Goal: Find specific page/section: Find specific page/section

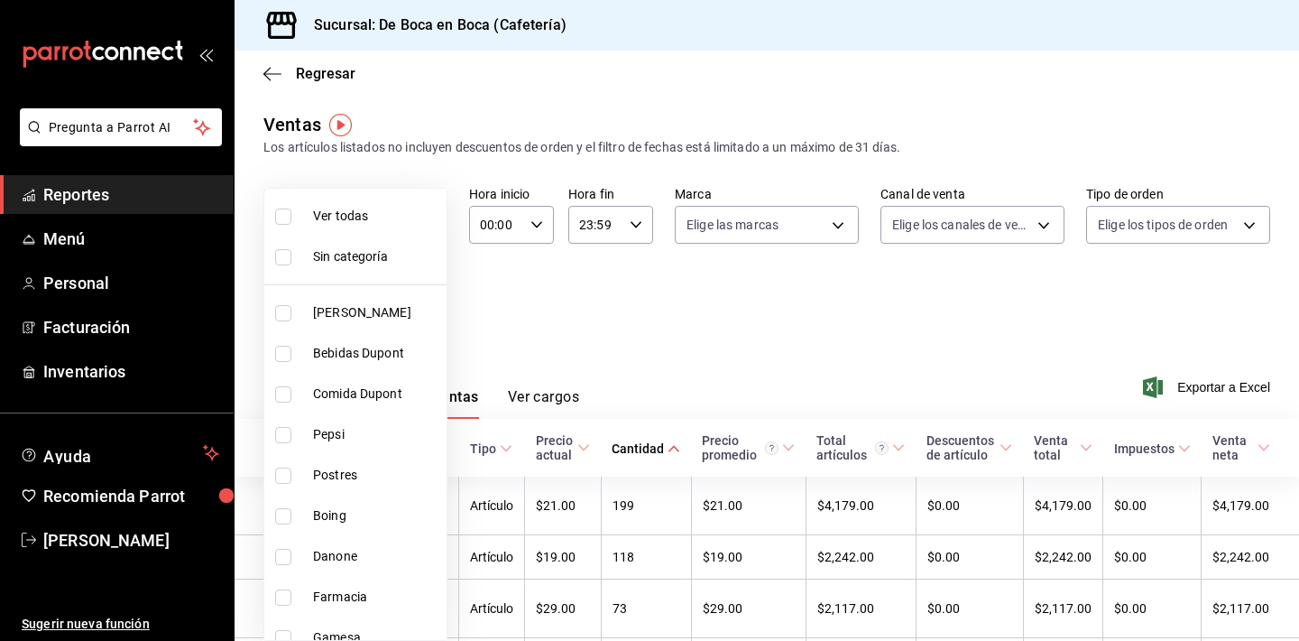
click at [367, 308] on body "Pregunta a Parrot AI Reportes Menú Personal Facturación Inventarios Ayuda Recom…" at bounding box center [649, 320] width 1299 height 641
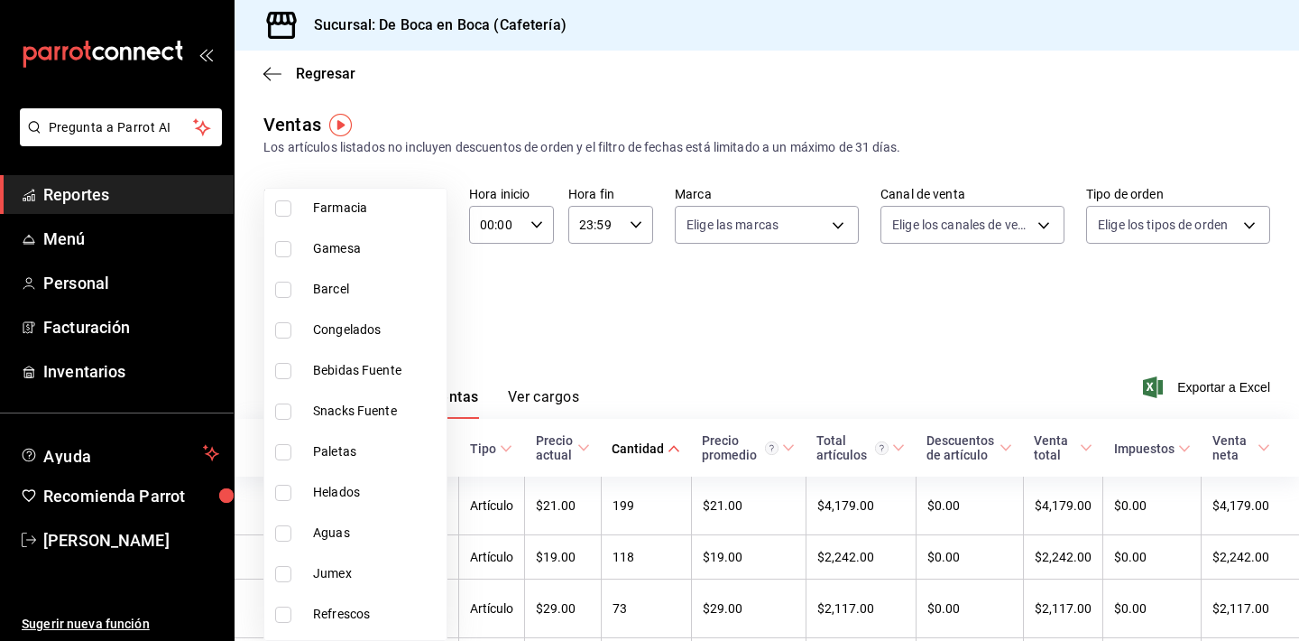
scroll to position [440, 0]
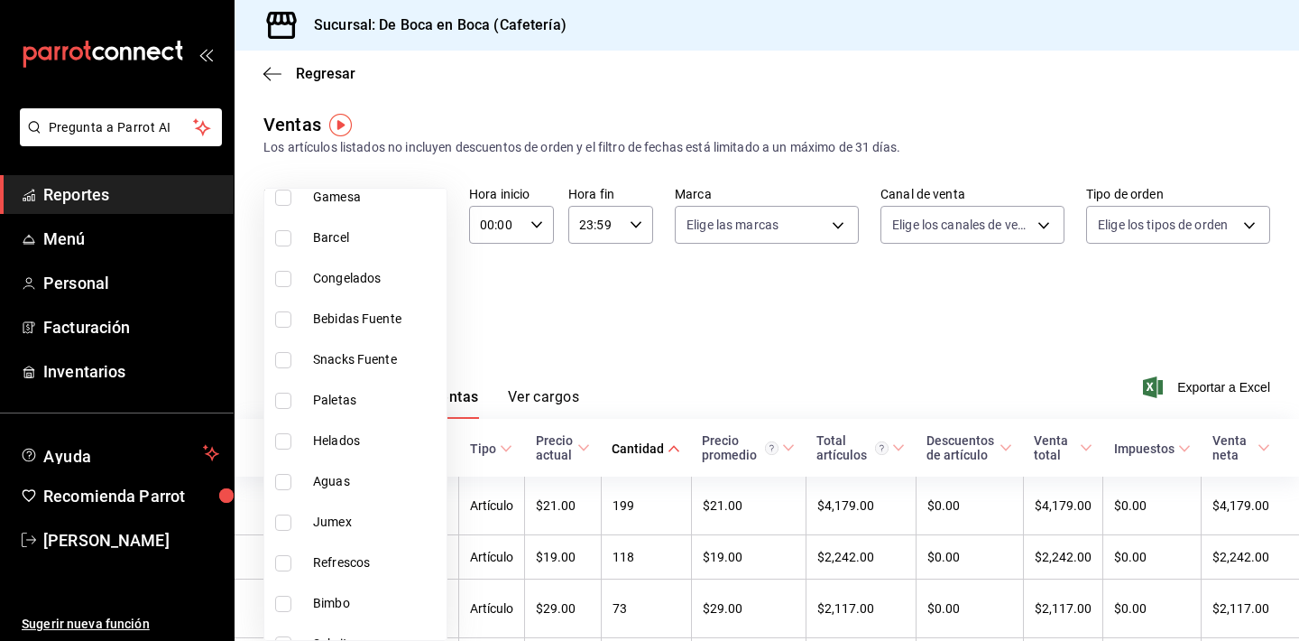
click at [383, 591] on li "Bimbo" at bounding box center [355, 603] width 182 height 41
type input "f425339f-cc03-4d07-985d-f86977b12001"
checkbox input "true"
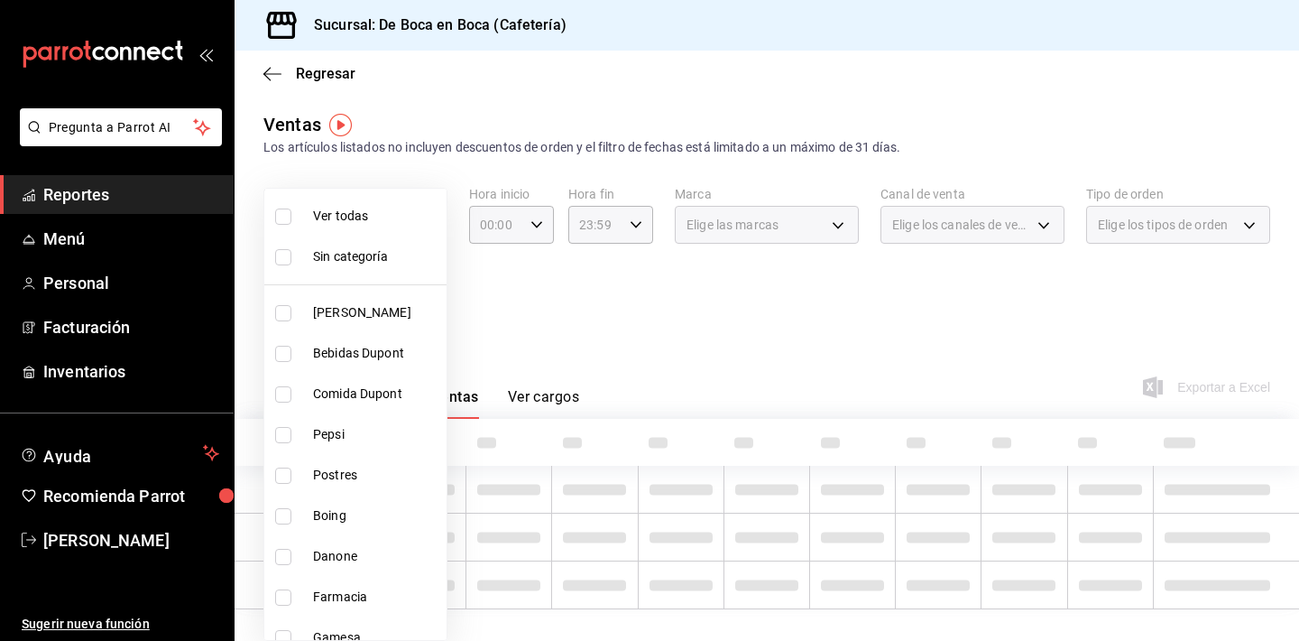
click at [566, 299] on div at bounding box center [649, 320] width 1299 height 641
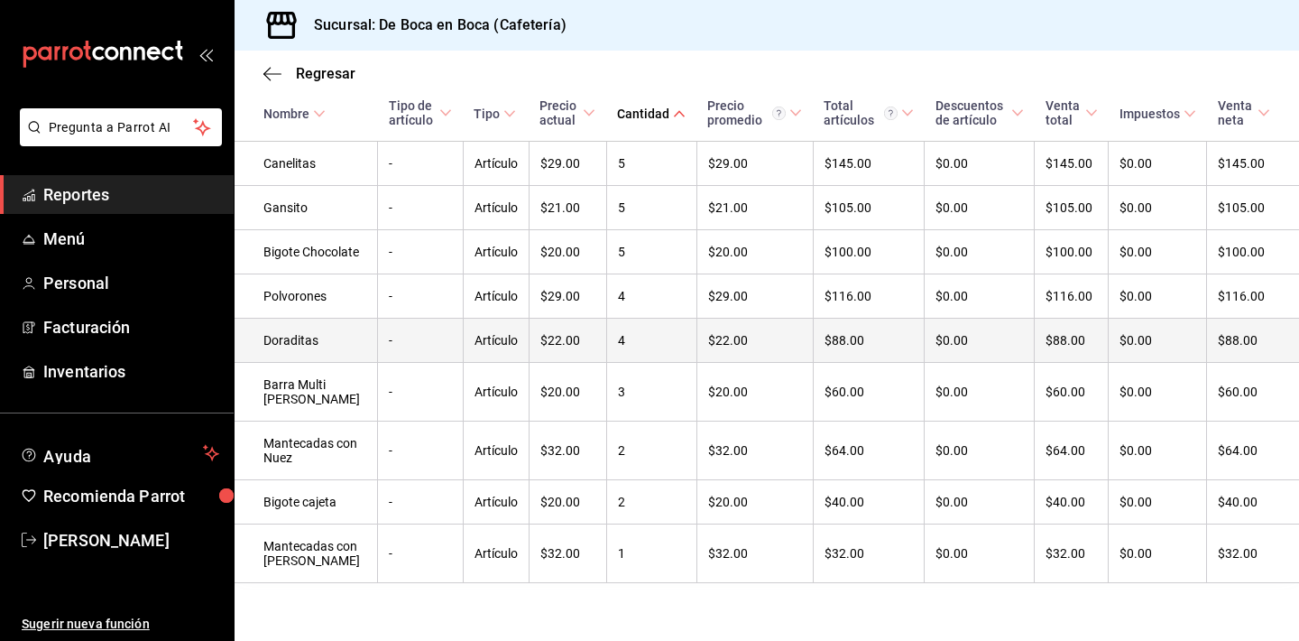
scroll to position [824, 0]
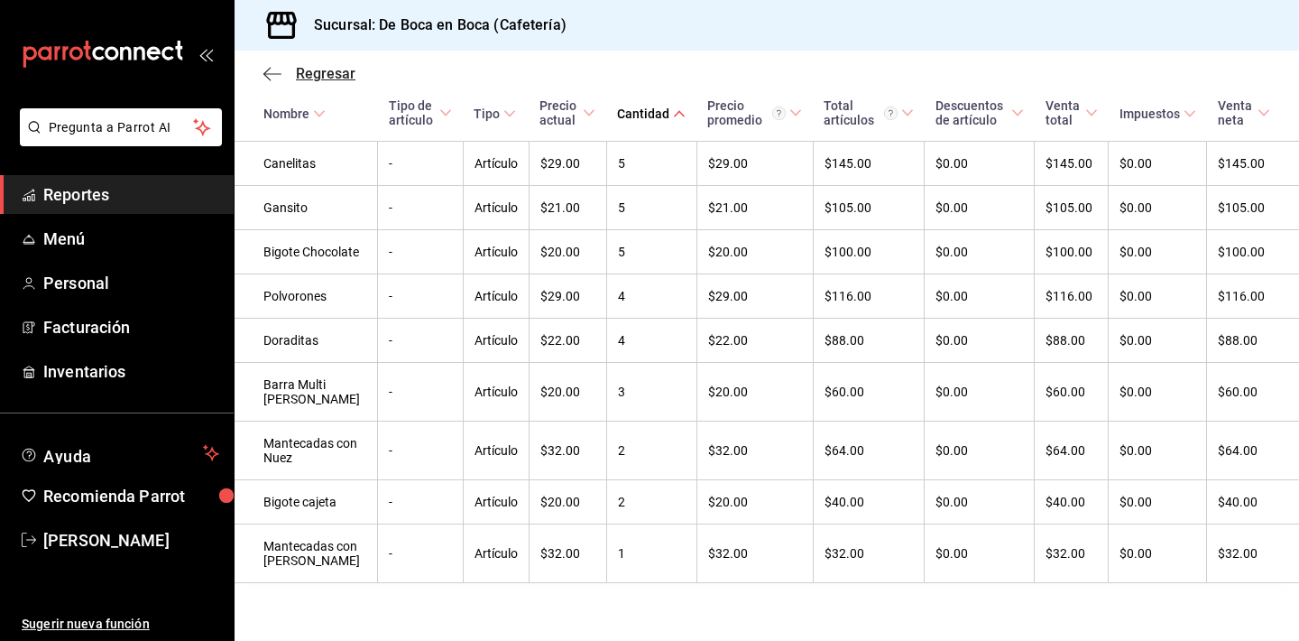
click at [323, 73] on span "Regresar" at bounding box center [326, 73] width 60 height 17
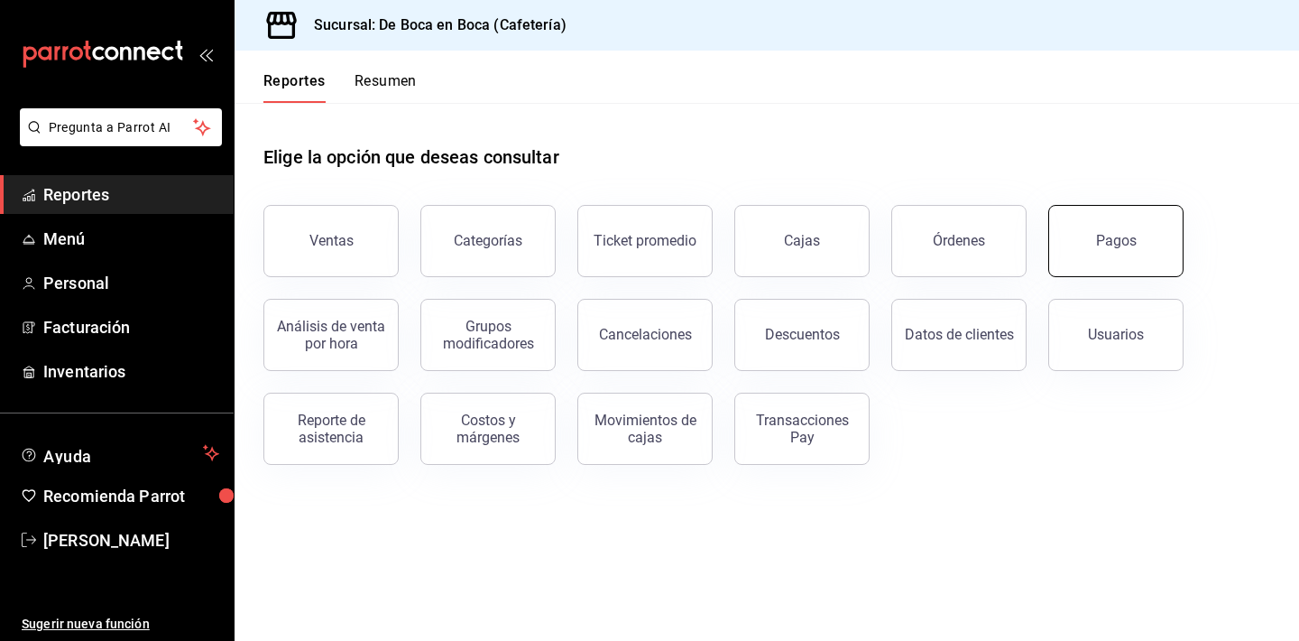
click at [1075, 254] on button "Pagos" at bounding box center [1116, 241] width 135 height 72
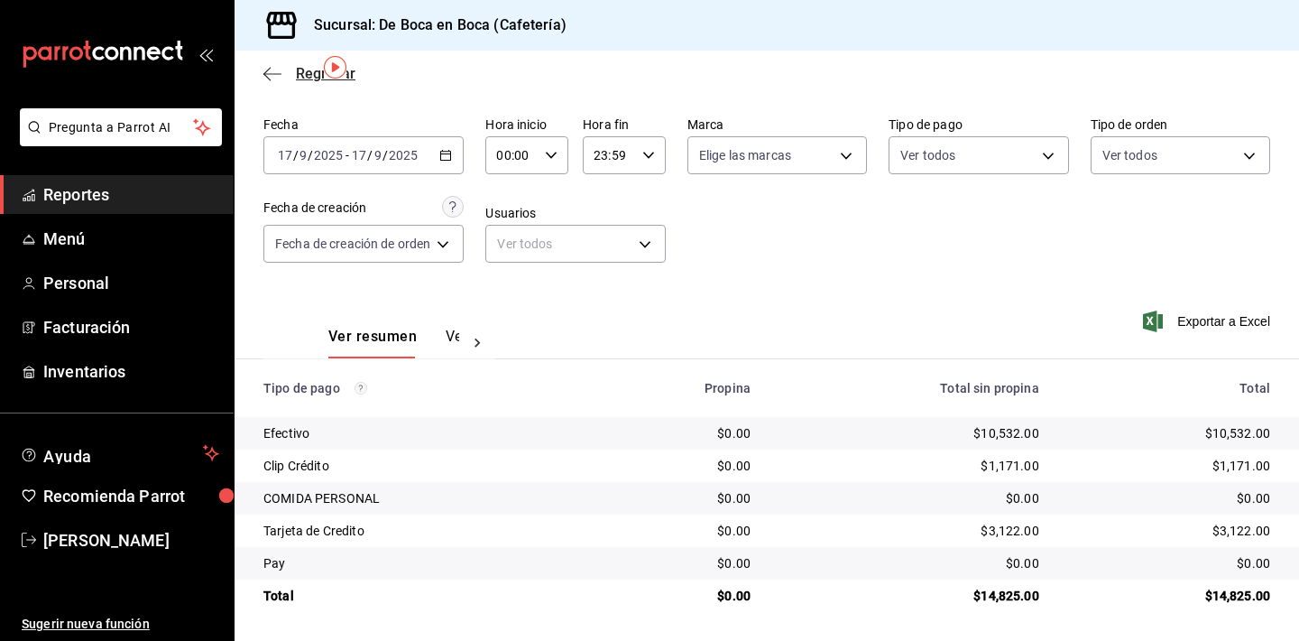
click at [304, 68] on span "Regresar" at bounding box center [326, 73] width 60 height 17
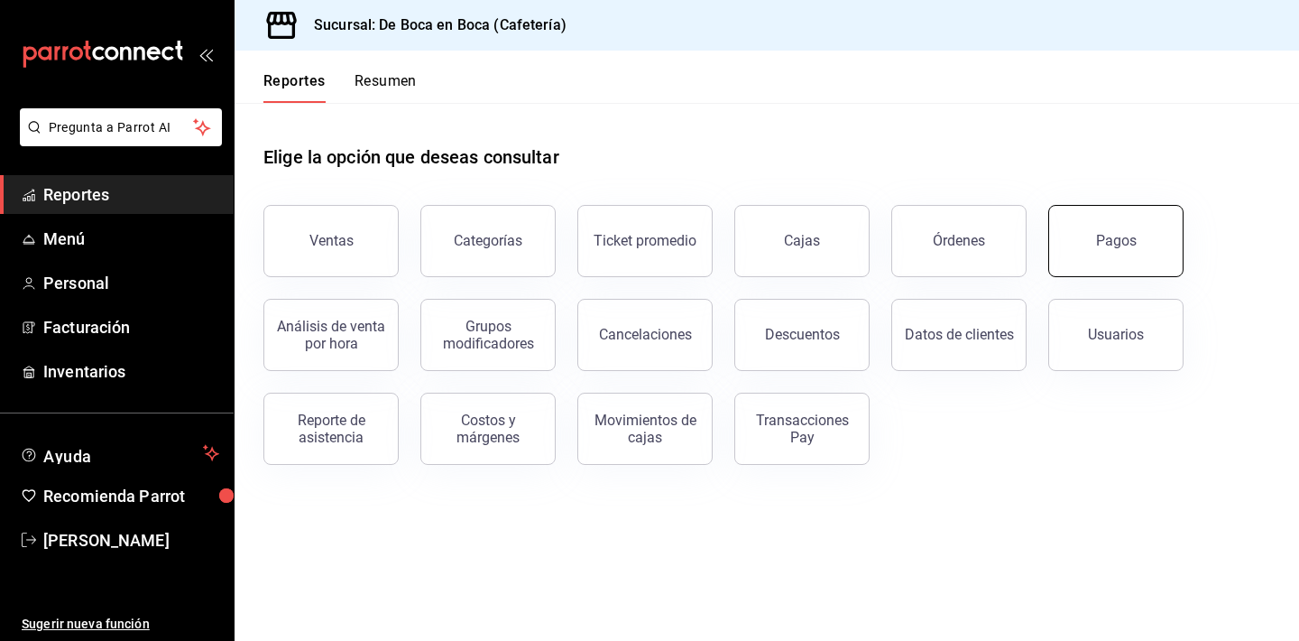
click at [1133, 223] on button "Pagos" at bounding box center [1116, 241] width 135 height 72
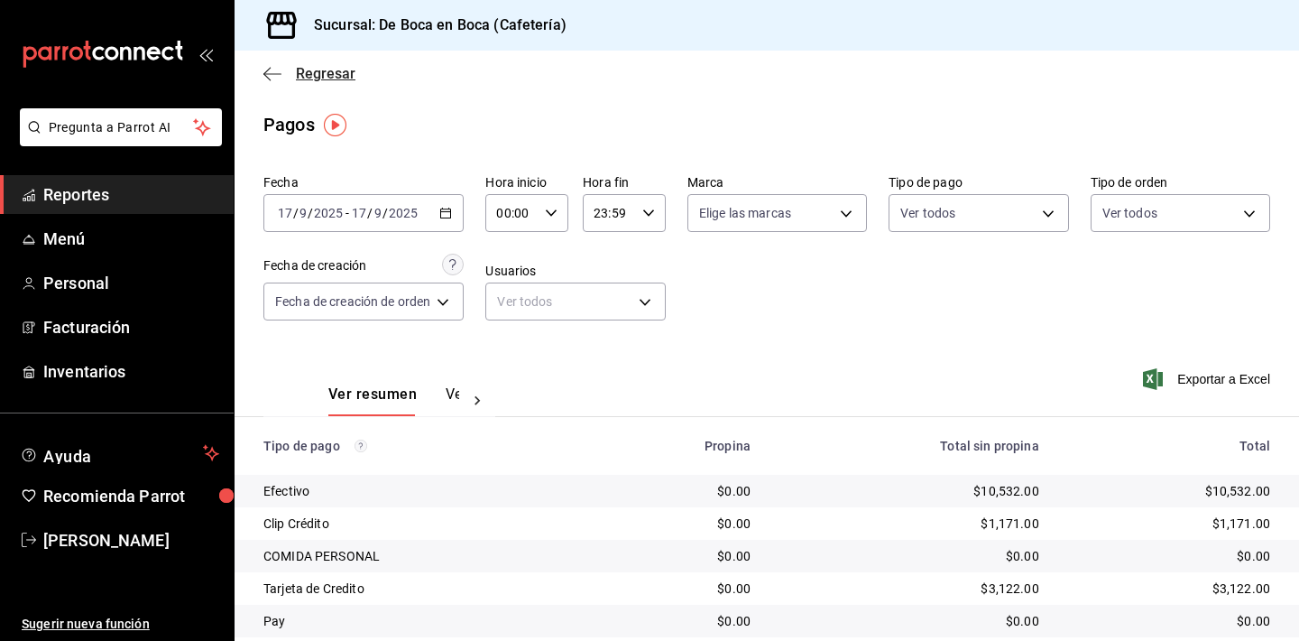
click at [319, 77] on span "Regresar" at bounding box center [326, 73] width 60 height 17
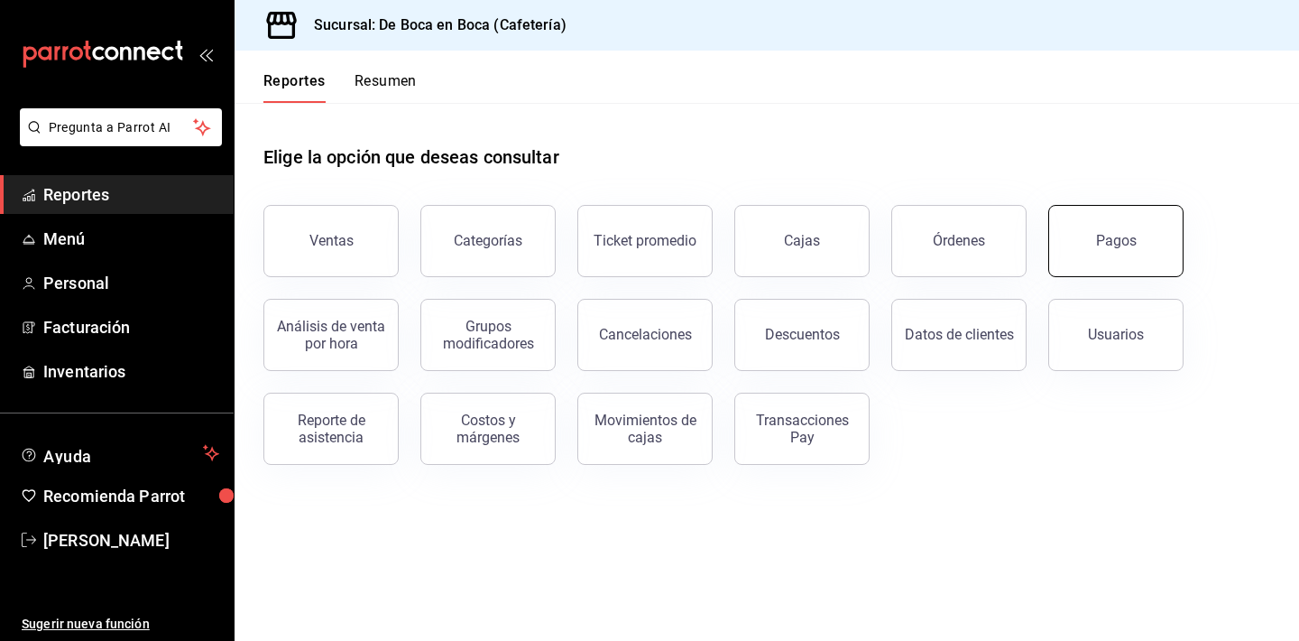
click at [1176, 241] on button "Pagos" at bounding box center [1116, 241] width 135 height 72
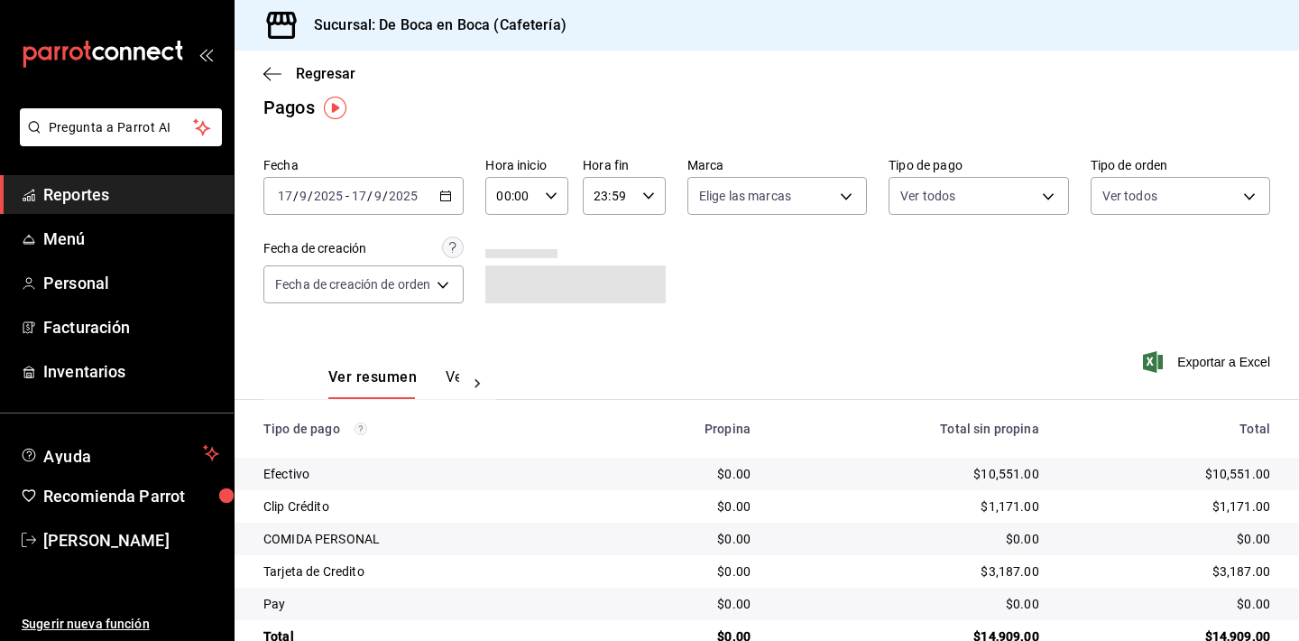
scroll to position [22, 0]
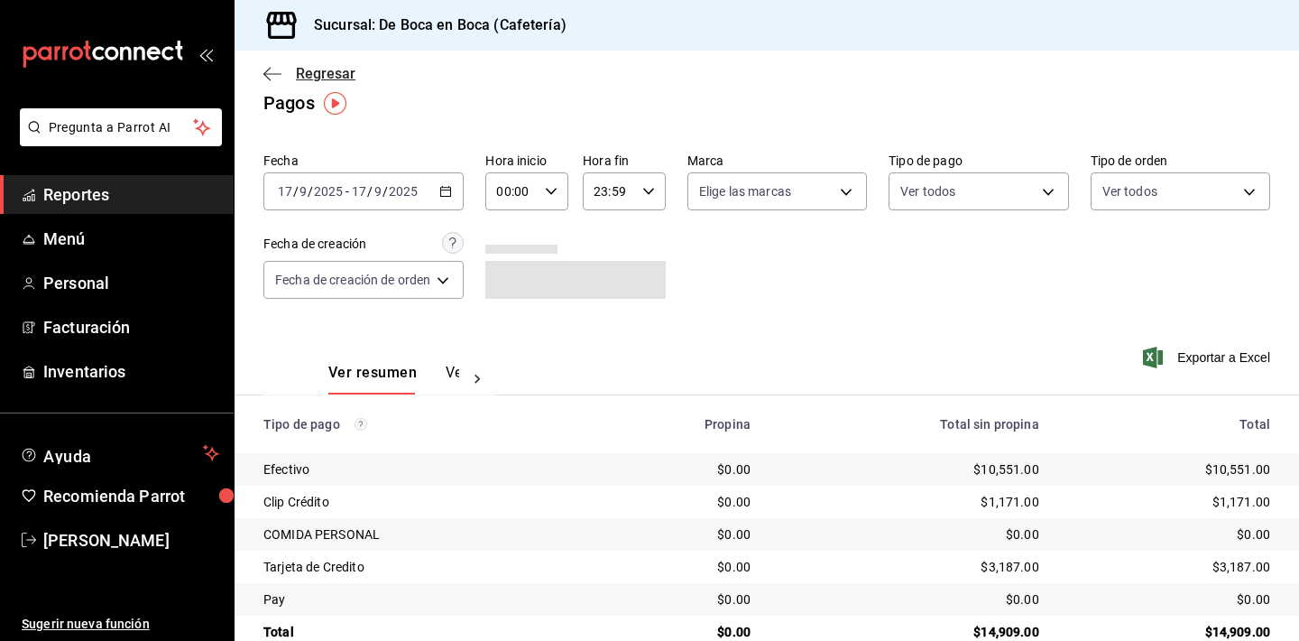
click at [323, 80] on span "Regresar" at bounding box center [326, 73] width 60 height 17
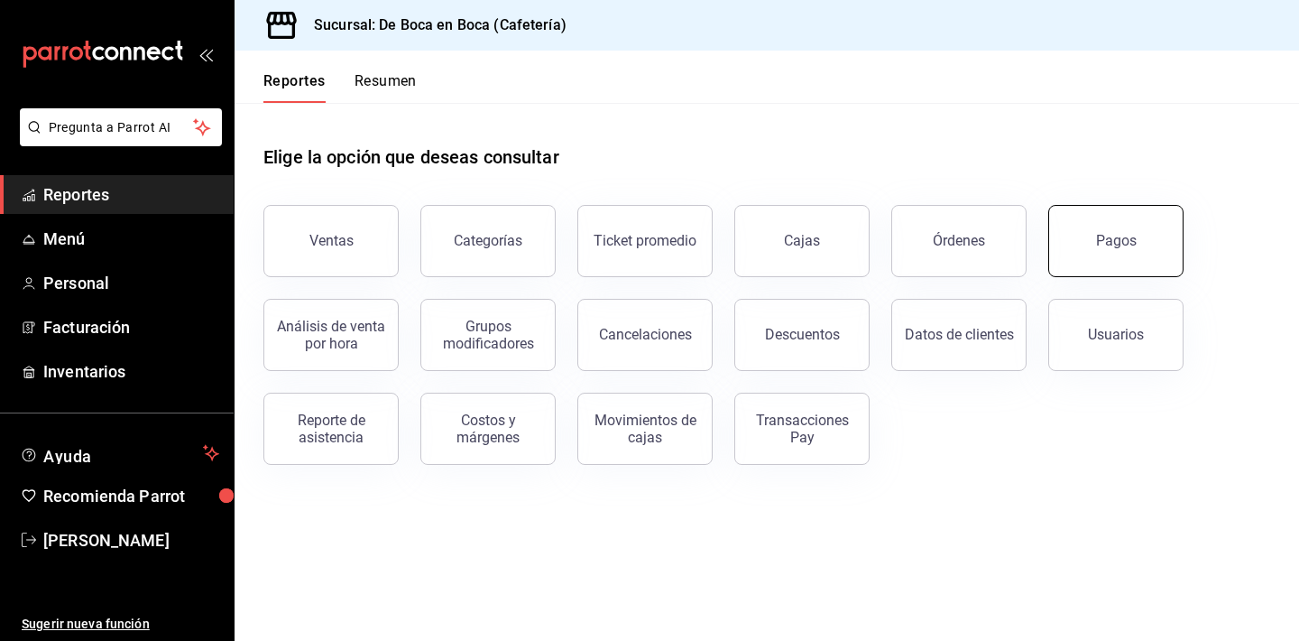
click at [1124, 241] on div "Pagos" at bounding box center [1116, 240] width 41 height 17
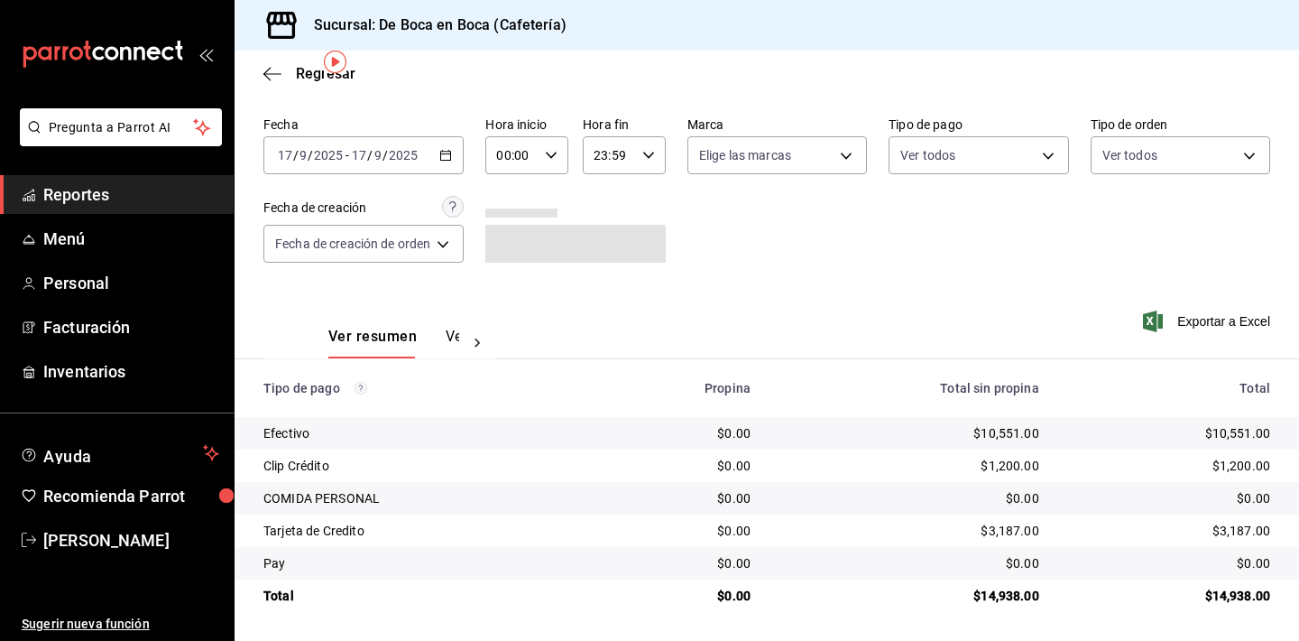
scroll to position [58, 0]
click at [270, 80] on icon "button" at bounding box center [272, 74] width 18 height 16
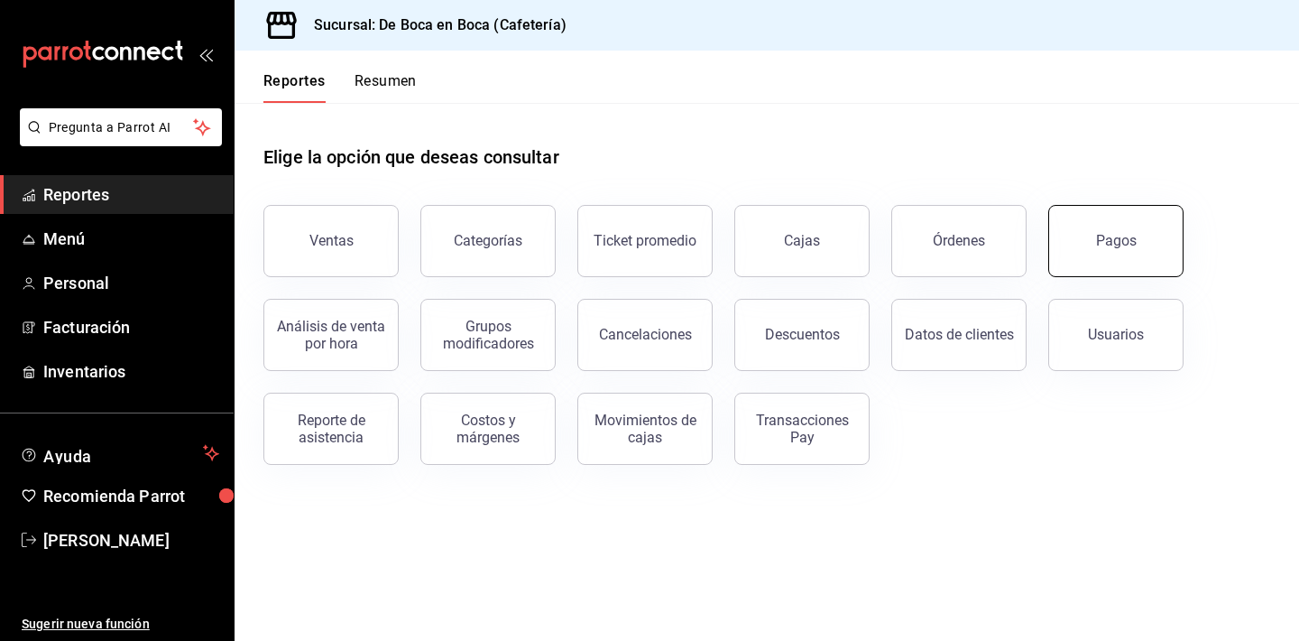
click at [1105, 248] on div "Pagos" at bounding box center [1116, 240] width 41 height 17
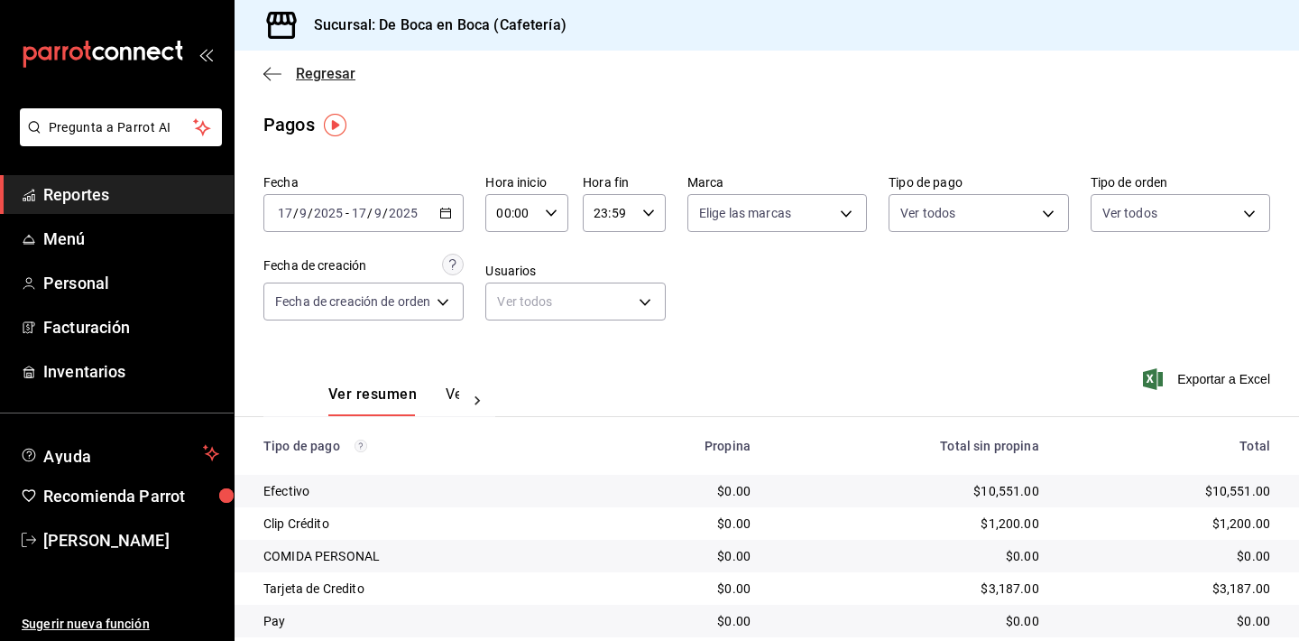
click at [309, 70] on span "Regresar" at bounding box center [326, 73] width 60 height 17
